Goal: Transaction & Acquisition: Purchase product/service

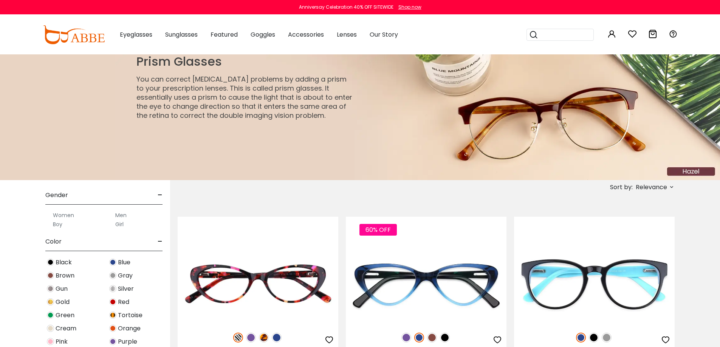
scroll to position [151, 0]
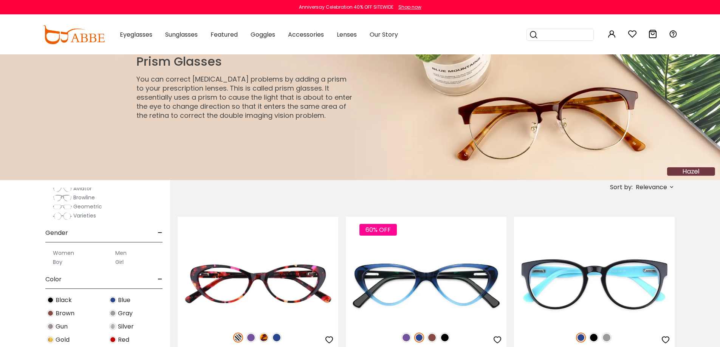
click at [124, 251] on label "Men" at bounding box center [120, 253] width 11 height 9
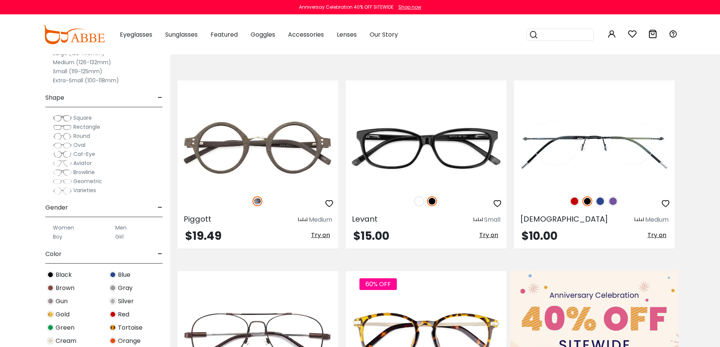
scroll to position [151, 0]
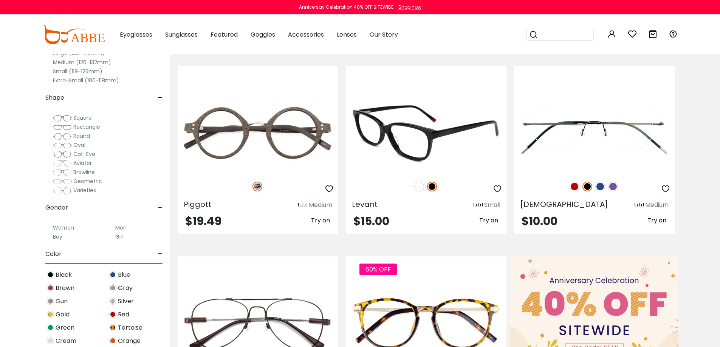
click at [451, 144] on img at bounding box center [426, 133] width 161 height 80
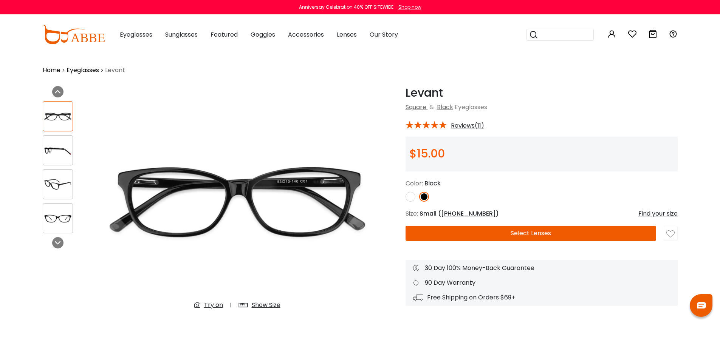
click at [580, 231] on button "Select Lenses" at bounding box center [530, 233] width 251 height 15
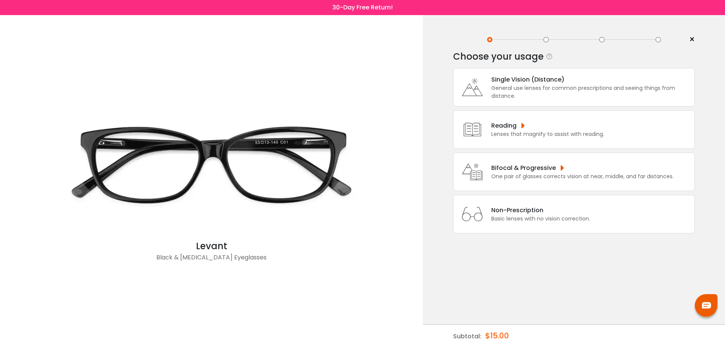
click at [569, 80] on div "Single Vision (Distance)" at bounding box center [591, 79] width 199 height 9
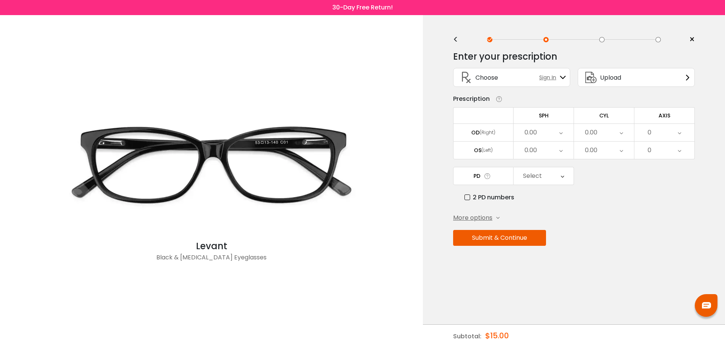
click at [465, 219] on span "More options" at bounding box center [472, 217] width 39 height 9
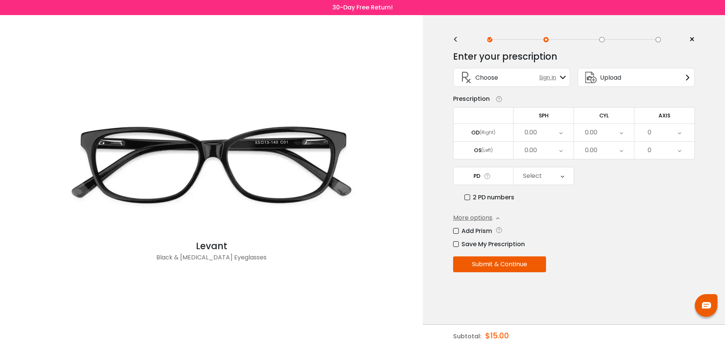
click at [458, 230] on label "Add Prism" at bounding box center [472, 230] width 39 height 9
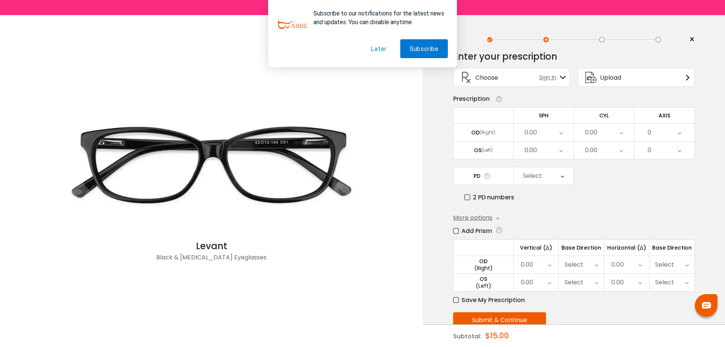
click at [622, 264] on div "0.00" at bounding box center [618, 264] width 12 height 15
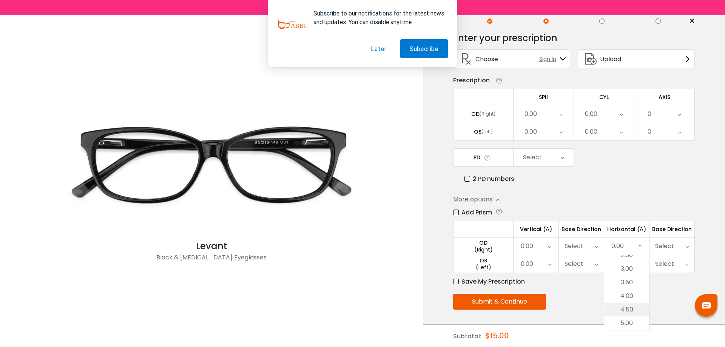
scroll to position [19, 0]
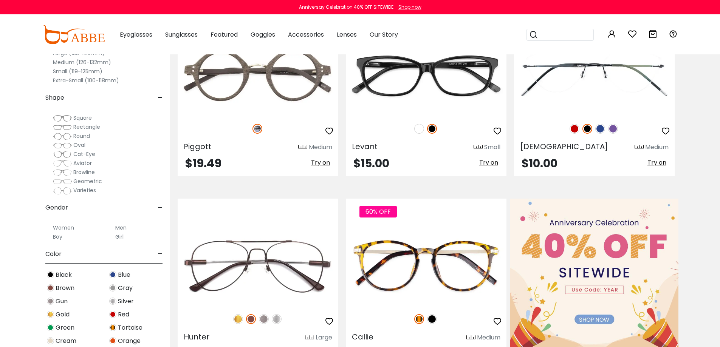
scroll to position [151, 0]
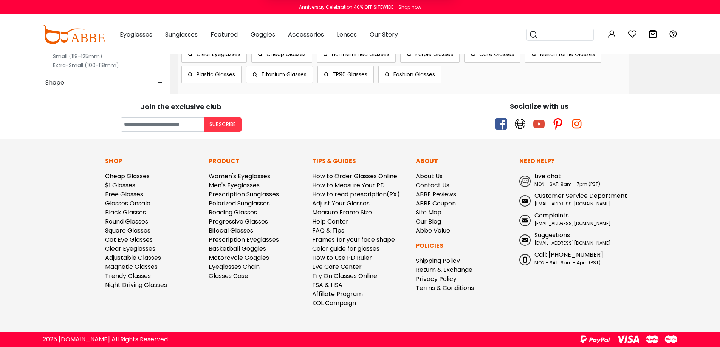
scroll to position [4050, 0]
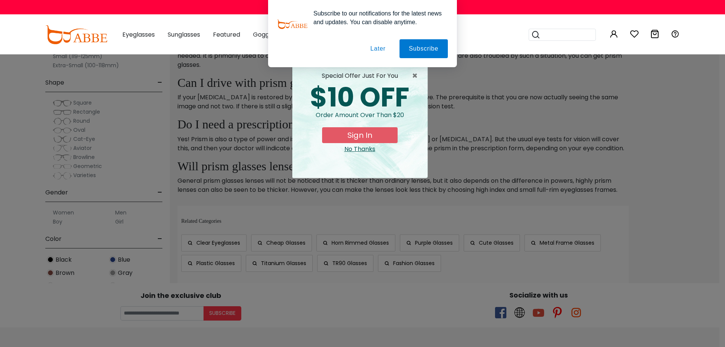
click at [356, 151] on div "No Thanks" at bounding box center [359, 149] width 123 height 9
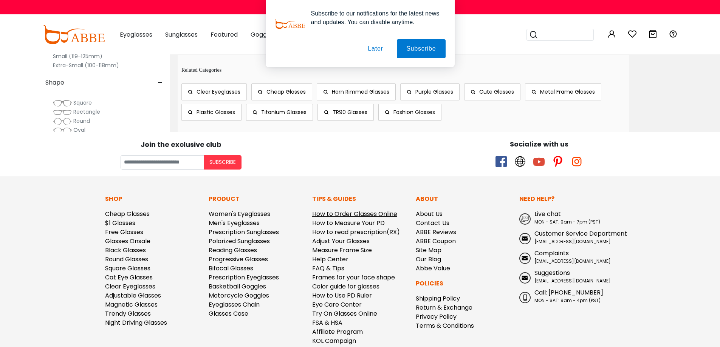
scroll to position [4239, 0]
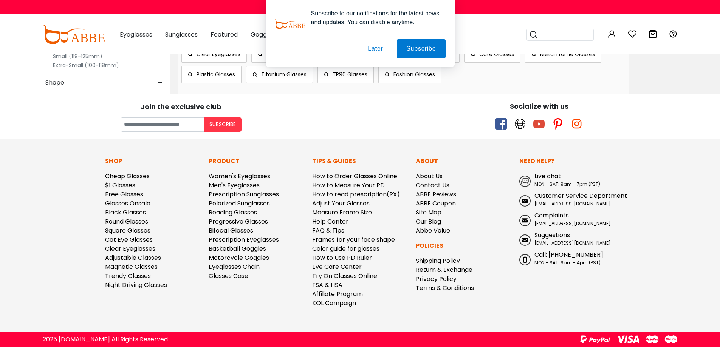
click at [327, 229] on link "FAQ & Tips" at bounding box center [328, 230] width 32 height 9
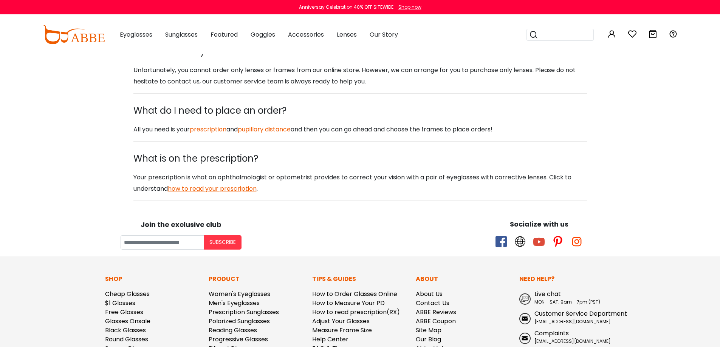
scroll to position [1014, 0]
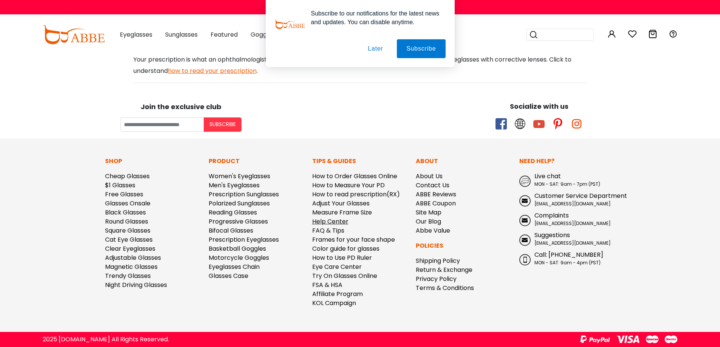
click at [327, 224] on link "Help Center" at bounding box center [330, 221] width 36 height 9
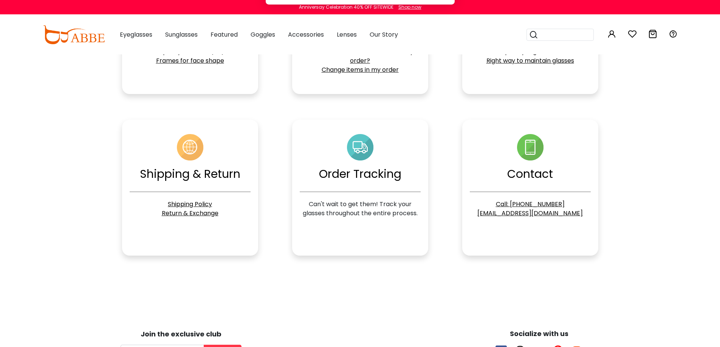
scroll to position [340, 0]
